Goal: Information Seeking & Learning: Learn about a topic

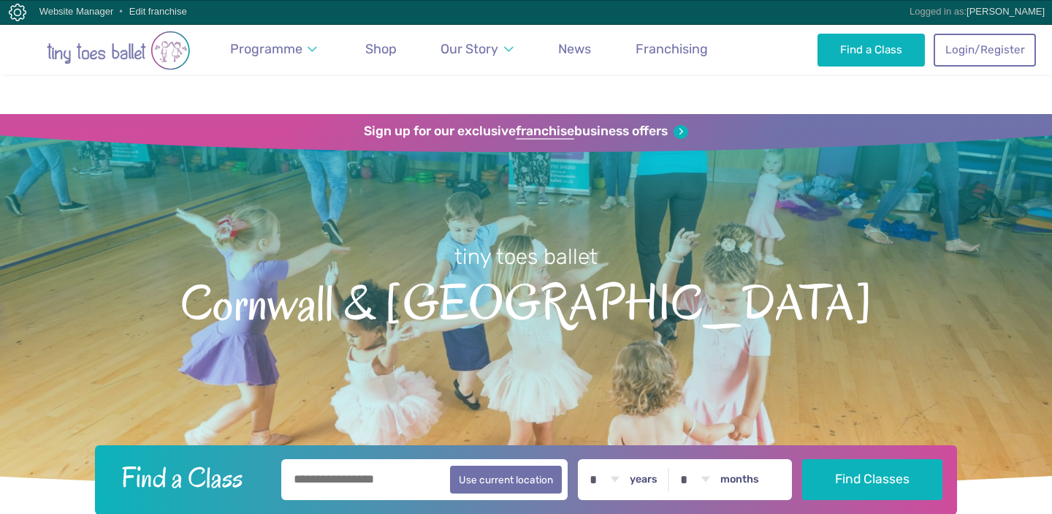
scroll to position [2181, 0]
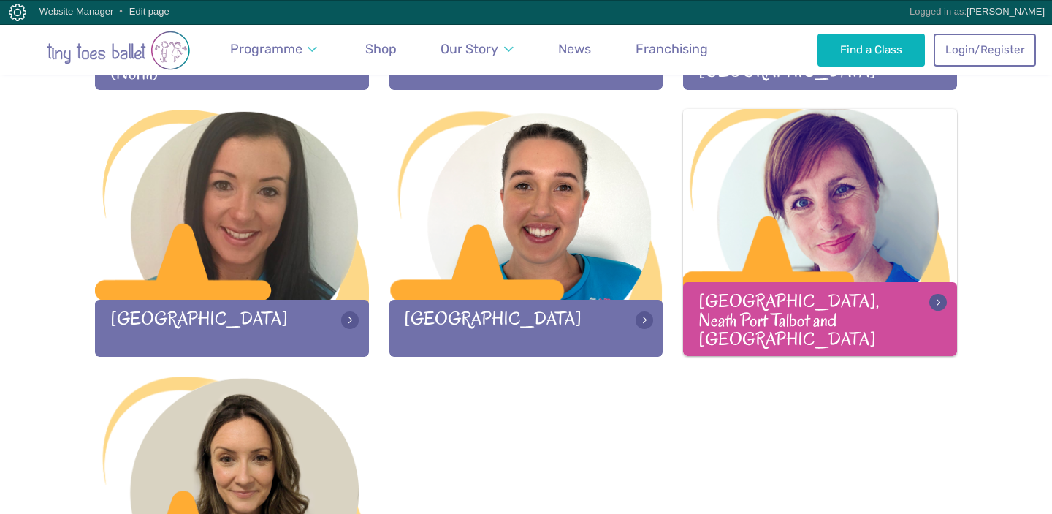
scroll to position [2047, 0]
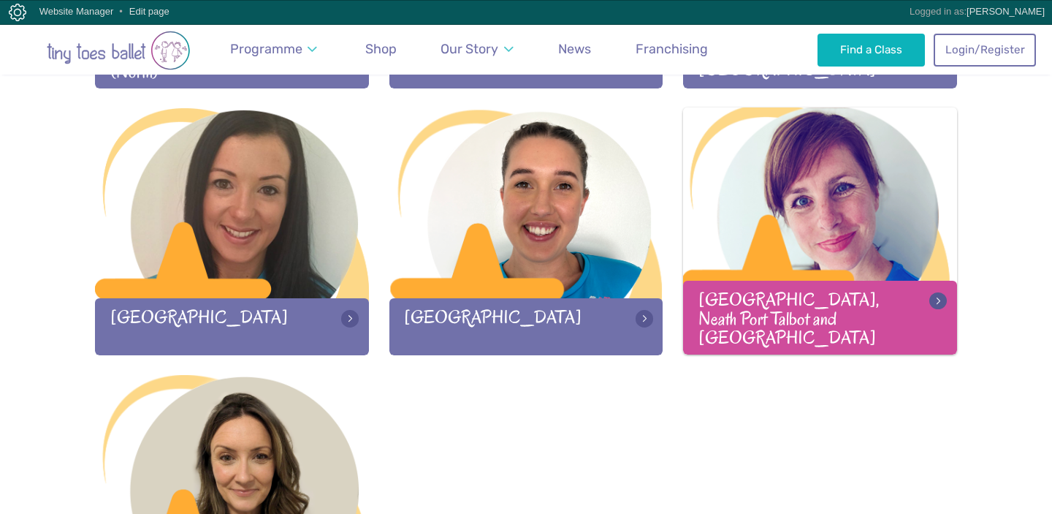
click at [779, 289] on div at bounding box center [820, 203] width 274 height 193
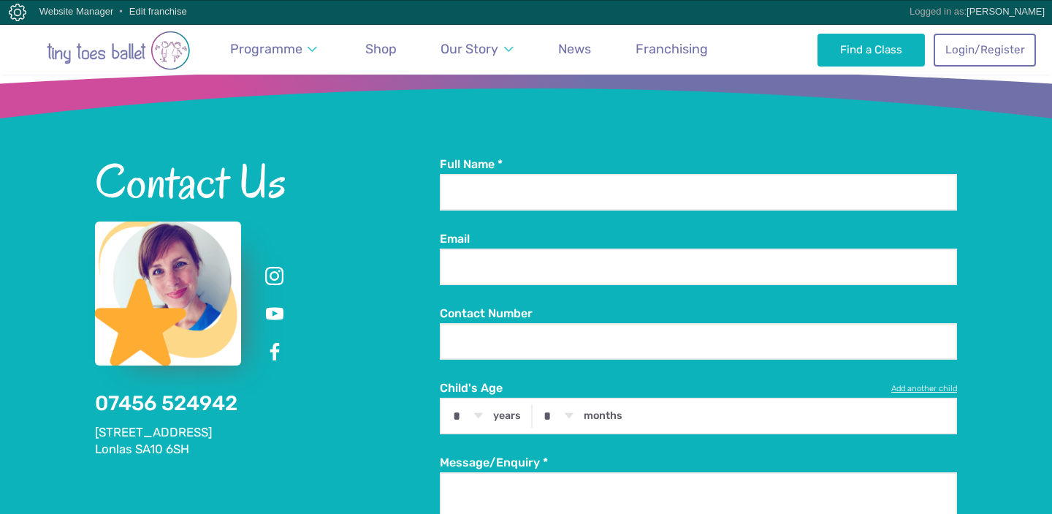
scroll to position [2944, 0]
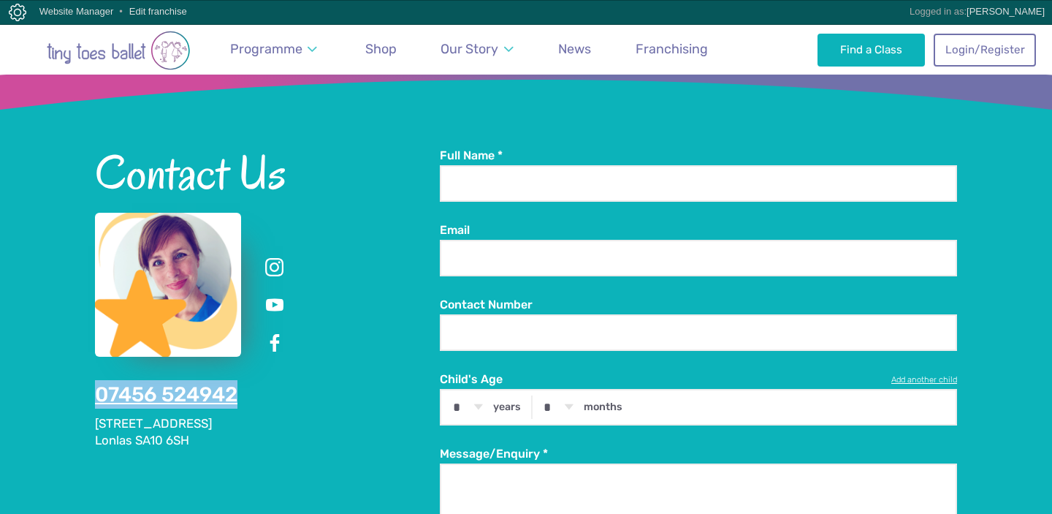
drag, startPoint x: 282, startPoint y: 343, endPoint x: 99, endPoint y: 338, distance: 183.5
click at [99, 338] on div "Contact Us 07456 524942 5 Park Crescent Lonlas SA10 6SH" at bounding box center [267, 298] width 345 height 301
copy link "07456 524942"
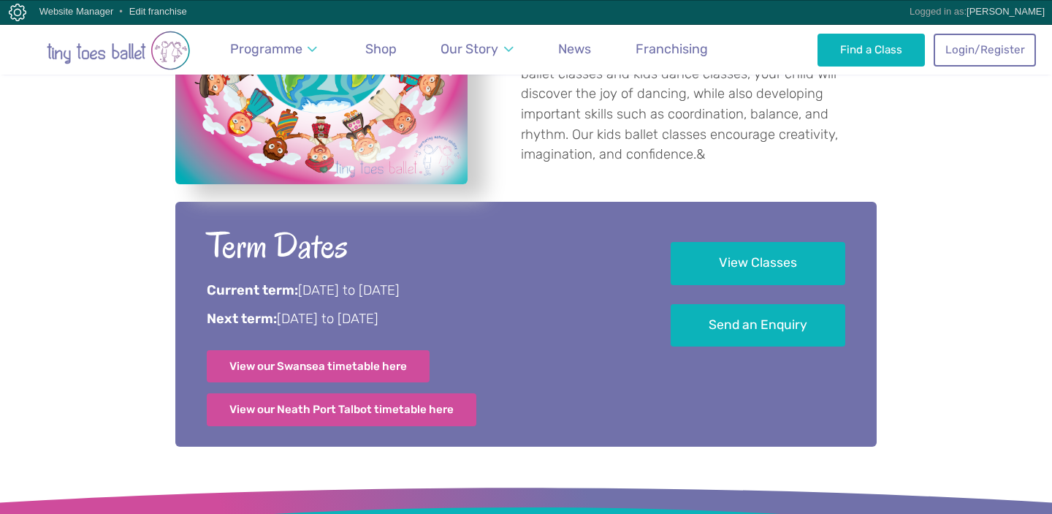
scroll to position [647, 0]
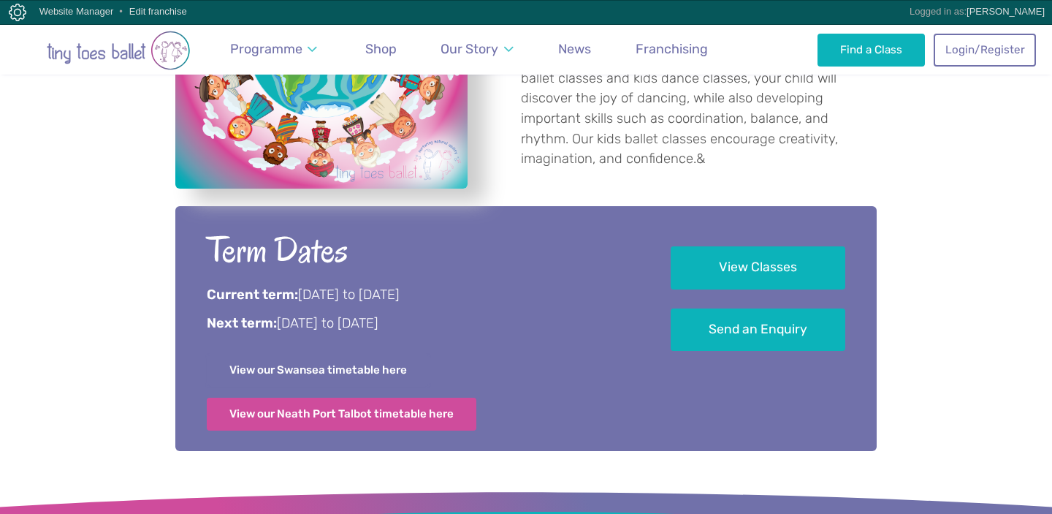
click at [319, 372] on link "View our Swansea timetable here" at bounding box center [318, 370] width 223 height 32
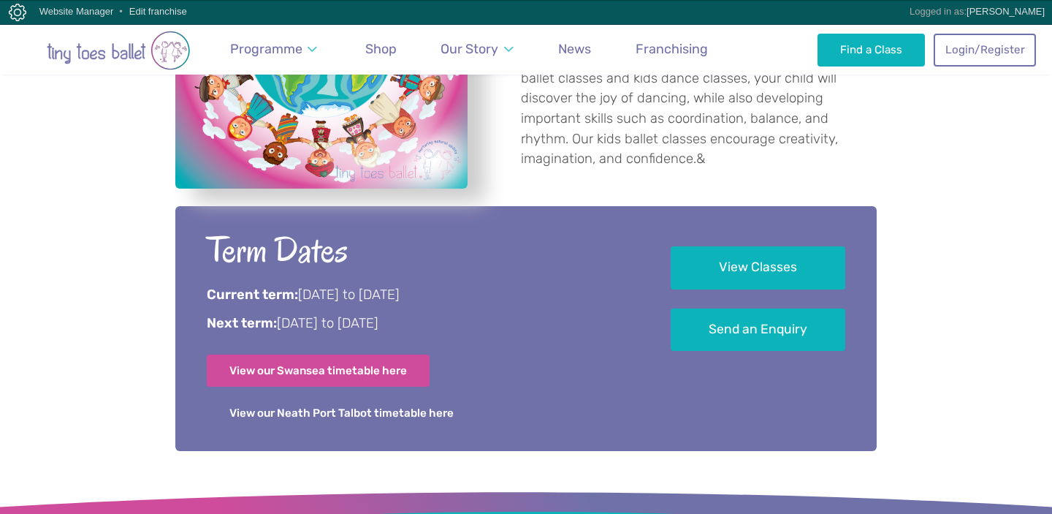
click at [371, 414] on link "View our Neath Port Talbot timetable here" at bounding box center [342, 413] width 270 height 32
